Goal: Task Accomplishment & Management: Manage account settings

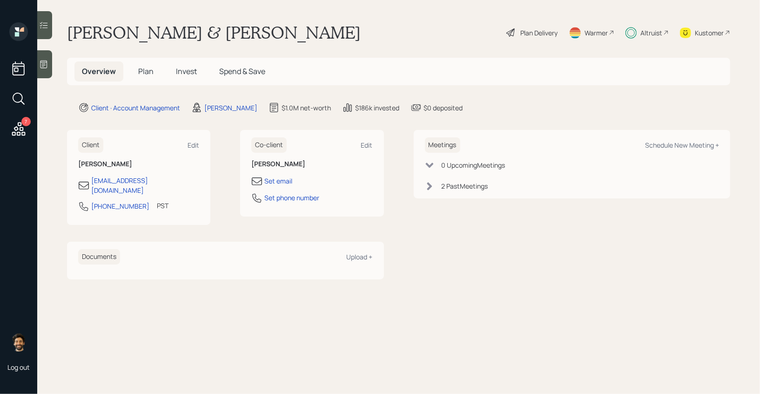
click at [659, 29] on div "Altruist" at bounding box center [652, 33] width 22 height 10
click at [189, 73] on span "Invest" at bounding box center [186, 71] width 21 height 10
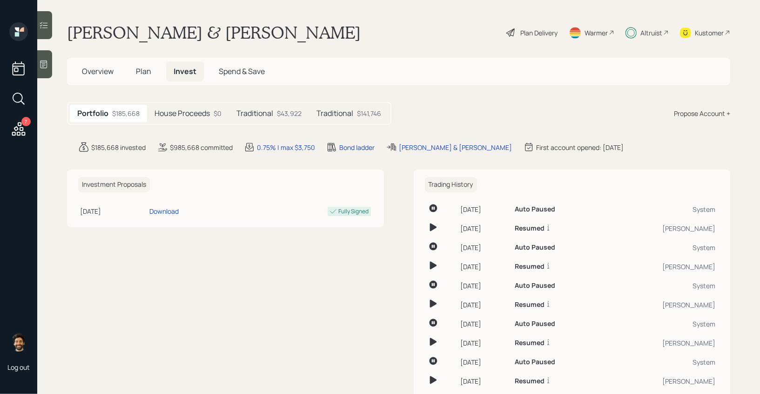
click at [327, 110] on h5 "Traditional" at bounding box center [335, 113] width 37 height 9
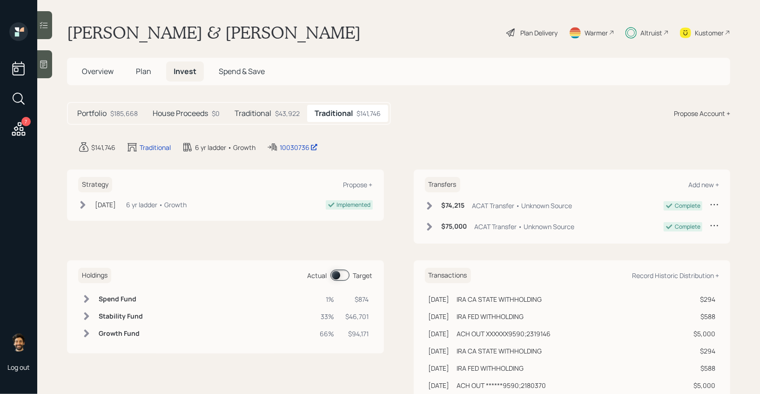
click at [343, 278] on span at bounding box center [340, 275] width 19 height 11
click at [277, 113] on div "$43,922" at bounding box center [287, 113] width 25 height 10
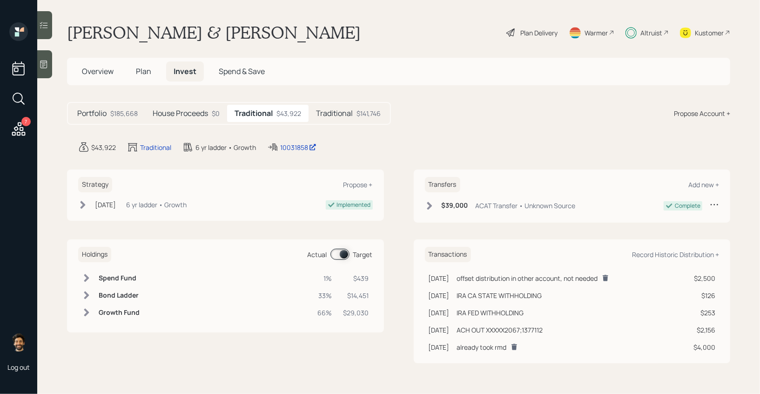
click at [342, 253] on span at bounding box center [340, 254] width 19 height 11
click at [161, 120] on div "House Proceeds $0" at bounding box center [186, 113] width 82 height 17
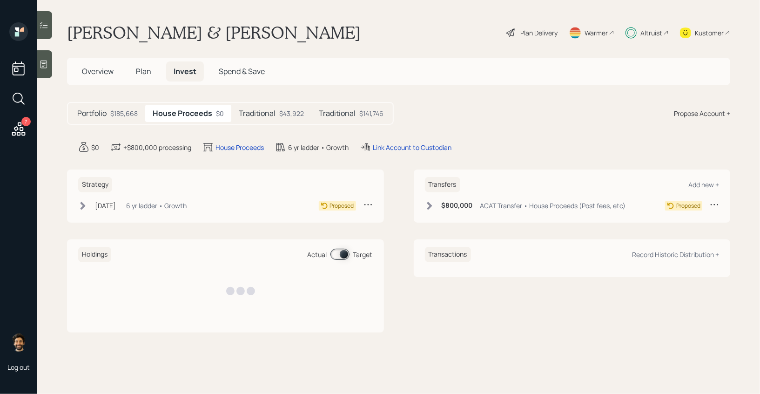
click at [127, 116] on div "$185,668" at bounding box center [123, 113] width 27 height 10
